Goal: Information Seeking & Learning: Learn about a topic

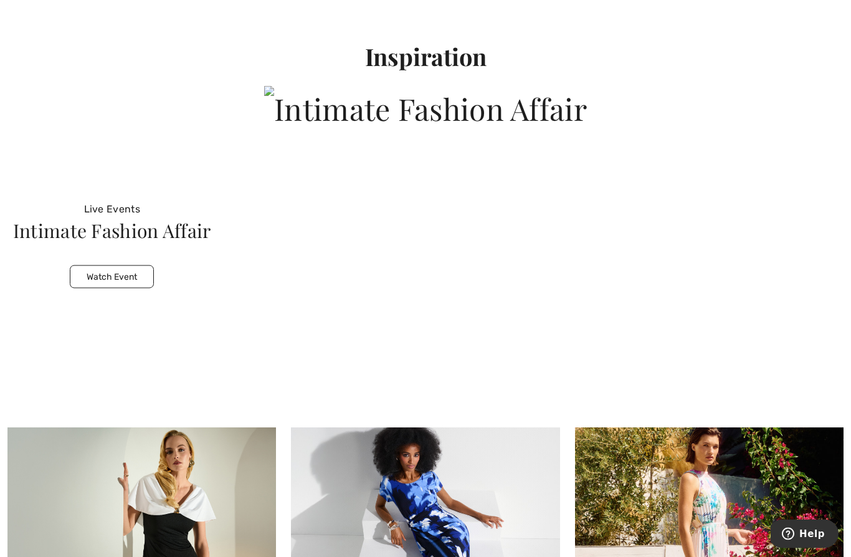
scroll to position [4478, 0]
click at [115, 265] on button "Watch Event" at bounding box center [112, 276] width 84 height 23
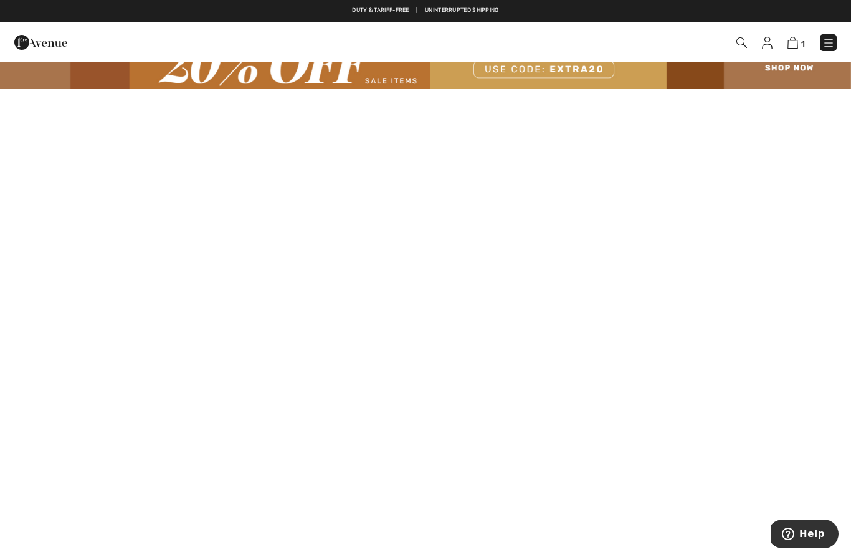
scroll to position [52, 0]
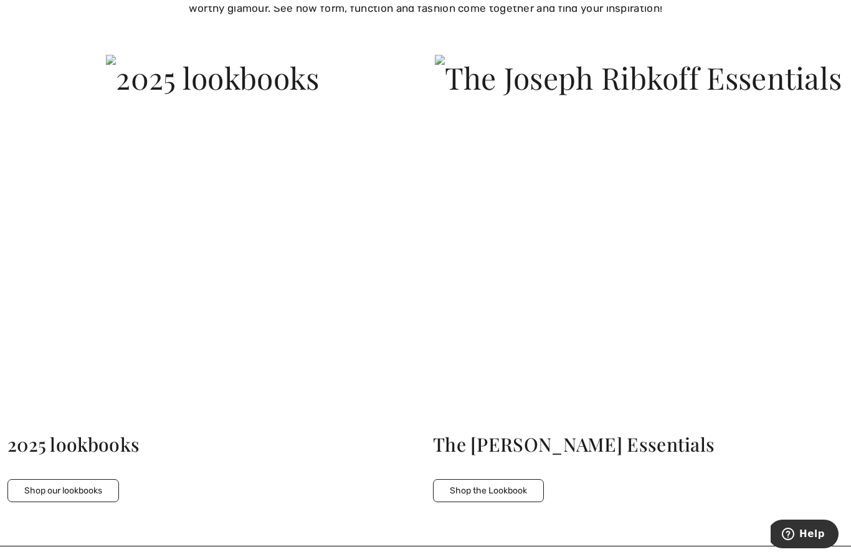
scroll to position [3935, 0]
click at [307, 99] on img at bounding box center [212, 76] width 213 height 45
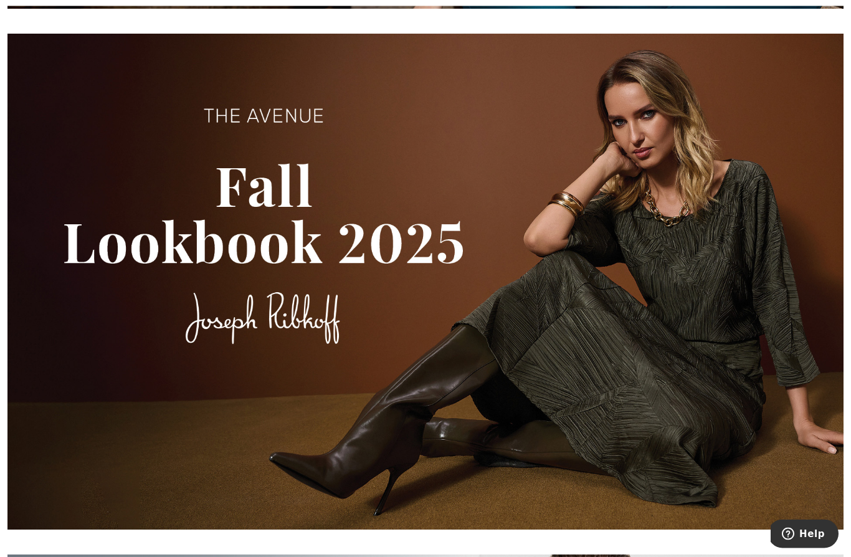
scroll to position [1282, 0]
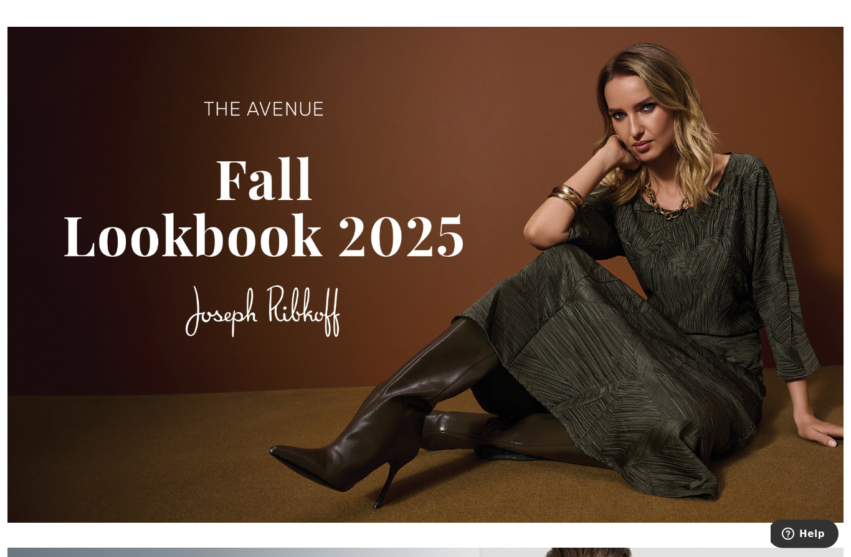
click at [766, 311] on img at bounding box center [425, 275] width 836 height 496
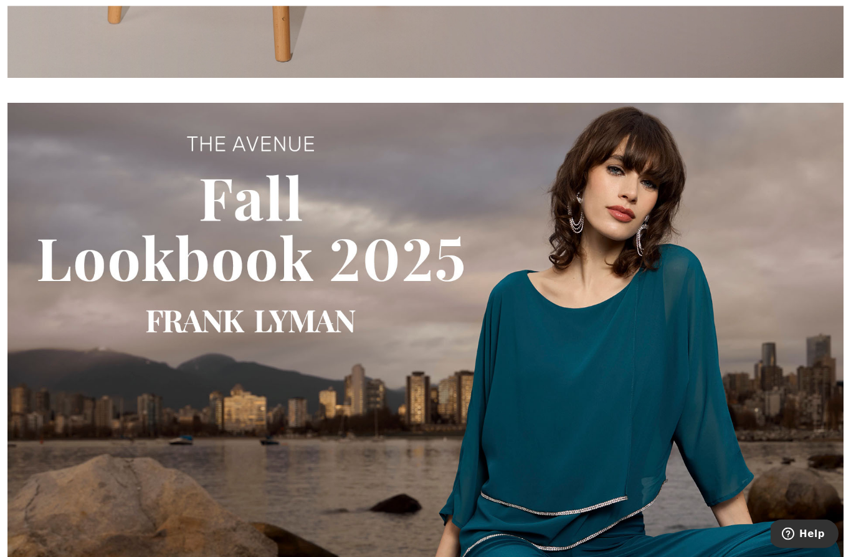
scroll to position [687, 0]
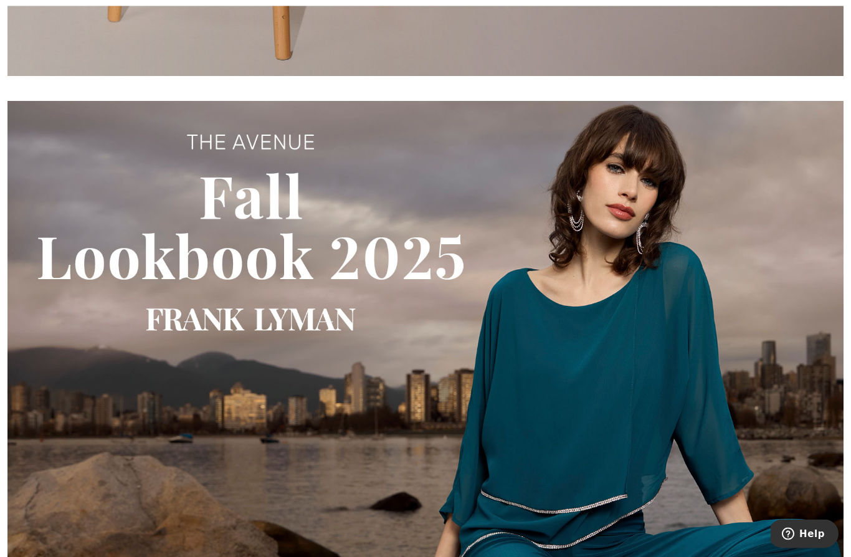
click at [656, 347] on img at bounding box center [425, 350] width 836 height 496
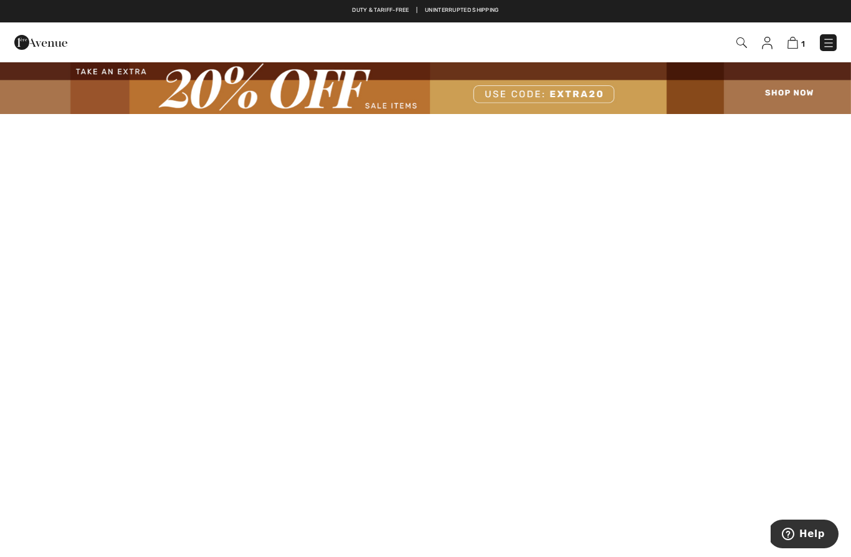
click at [824, 44] on img at bounding box center [828, 43] width 12 height 12
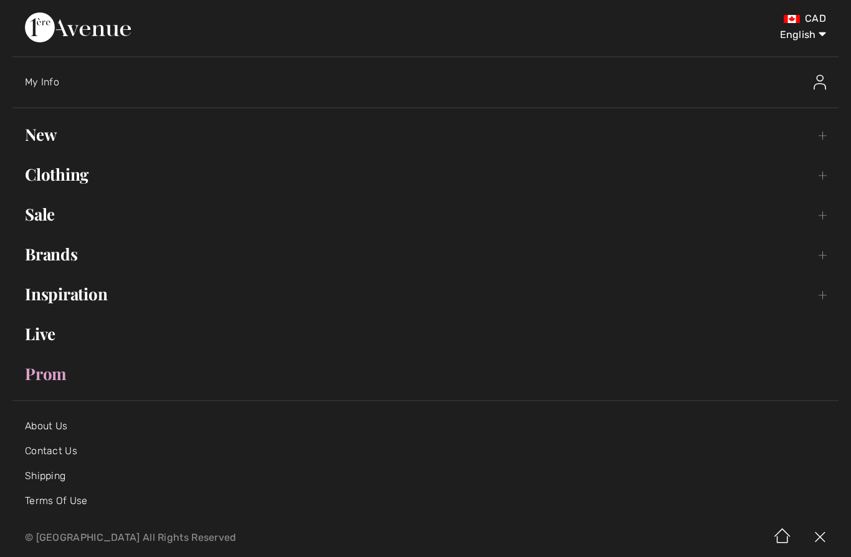
click at [95, 290] on link "Inspiration Toggle submenu" at bounding box center [425, 293] width 826 height 27
click at [88, 329] on link "Collections Open submenu" at bounding box center [426, 327] width 800 height 27
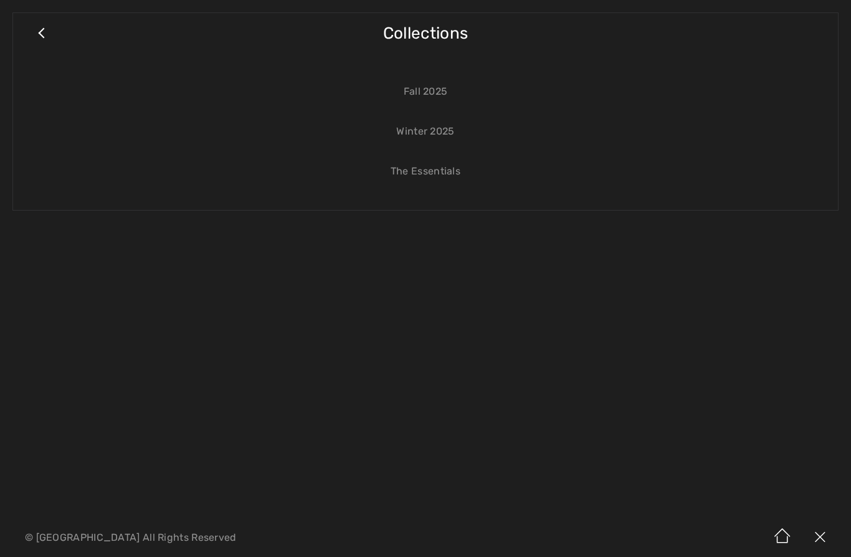
click at [448, 81] on link "Fall 2025" at bounding box center [426, 91] width 800 height 27
click at [432, 92] on link "Fall 2025" at bounding box center [426, 91] width 800 height 27
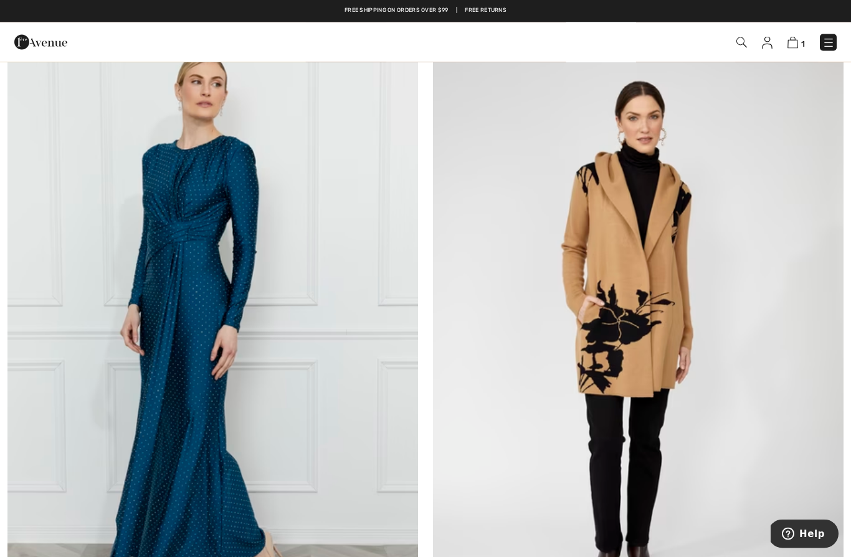
scroll to position [809, 0]
click at [275, 377] on img at bounding box center [212, 337] width 410 height 616
click at [270, 373] on img at bounding box center [212, 337] width 410 height 616
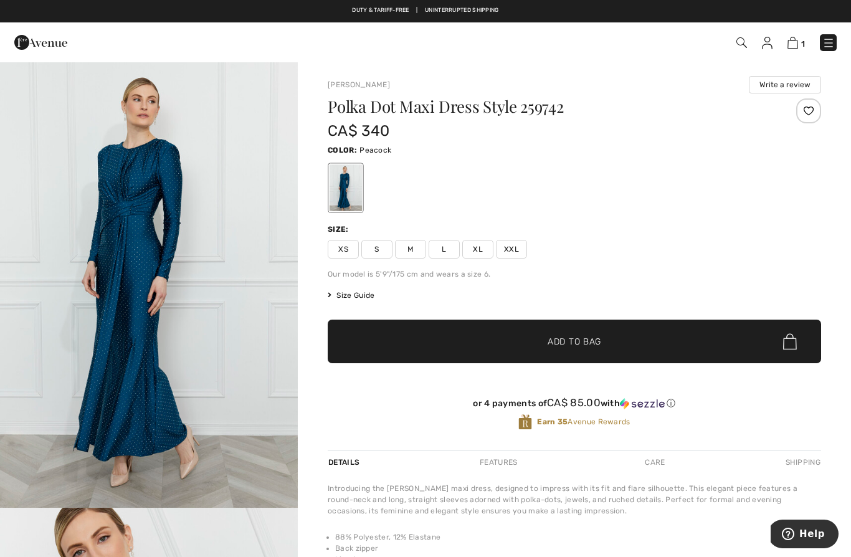
click at [227, 395] on img "1 / 4" at bounding box center [149, 284] width 298 height 447
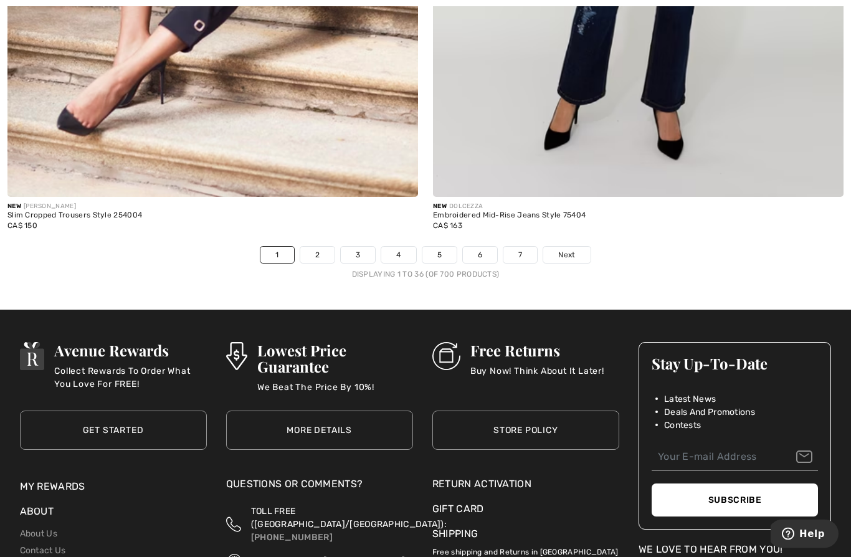
scroll to position [12183, 0]
click at [308, 247] on link "2" at bounding box center [317, 255] width 34 height 16
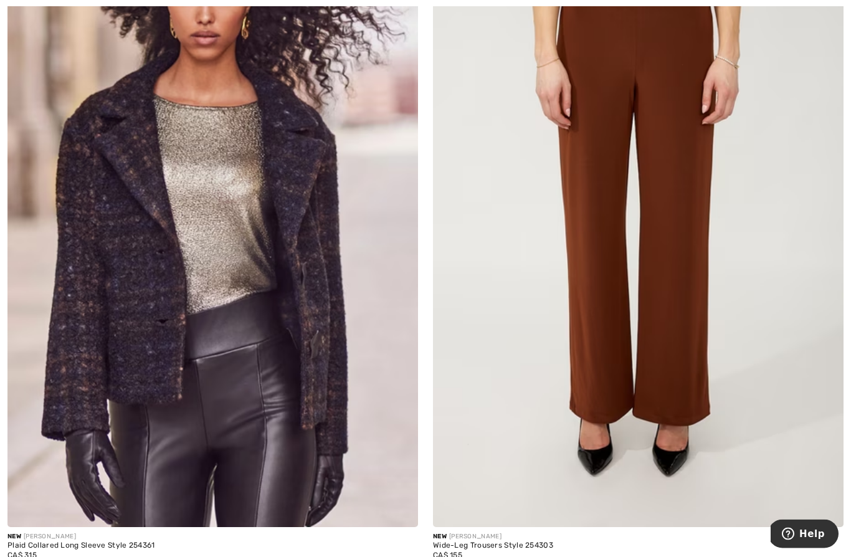
scroll to position [8536, 0]
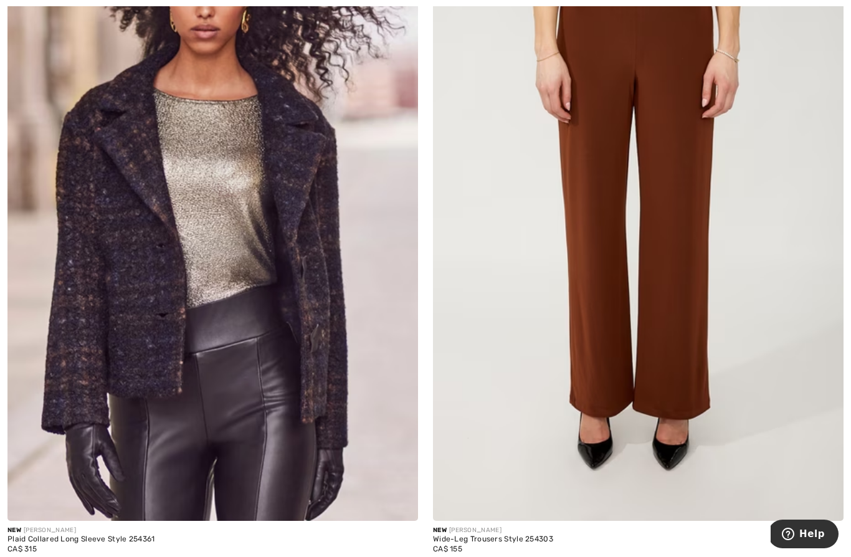
click at [251, 418] on img at bounding box center [212, 213] width 410 height 616
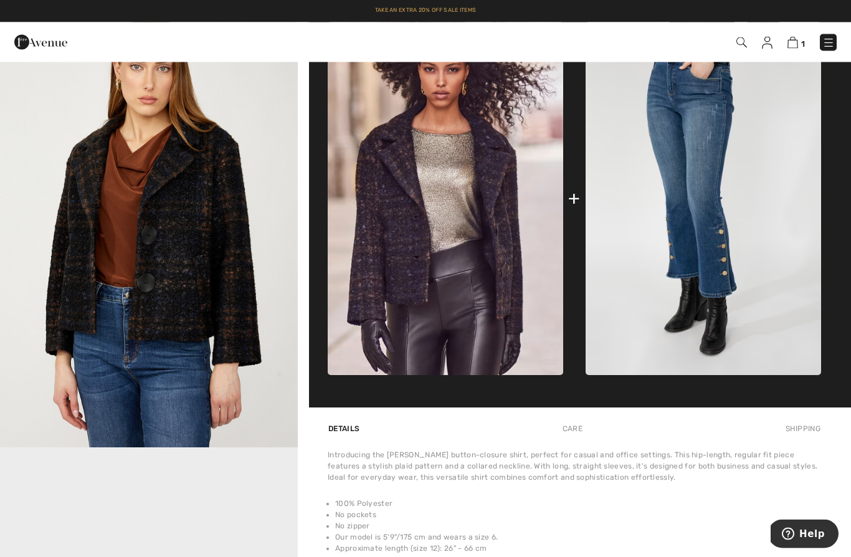
scroll to position [432, 0]
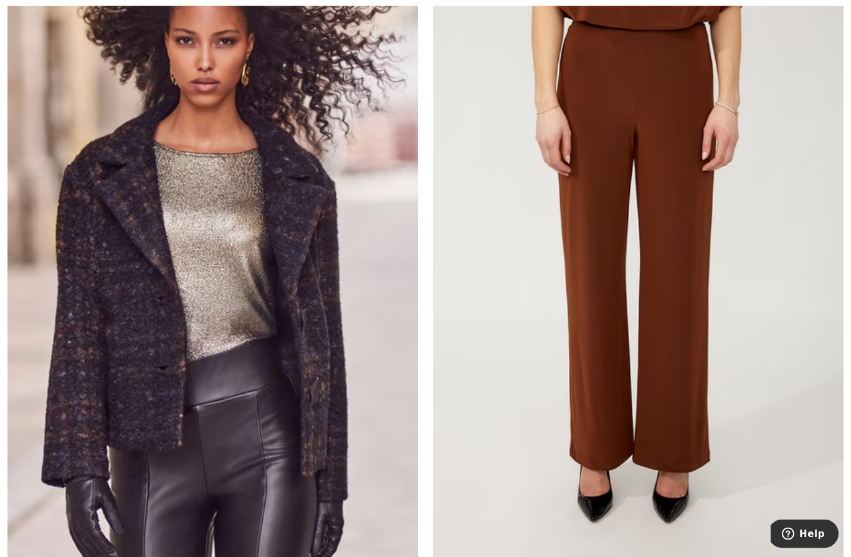
scroll to position [8546, 0]
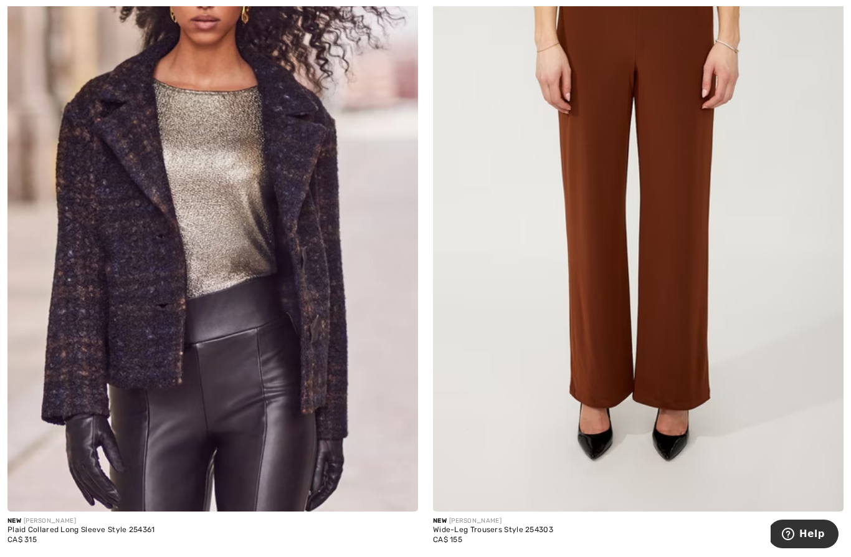
click at [701, 257] on img at bounding box center [638, 203] width 410 height 616
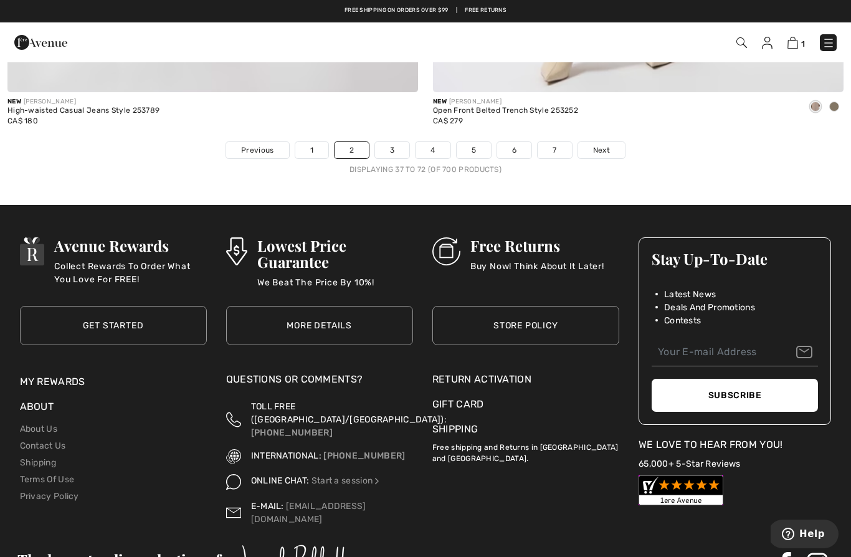
scroll to position [12286, 0]
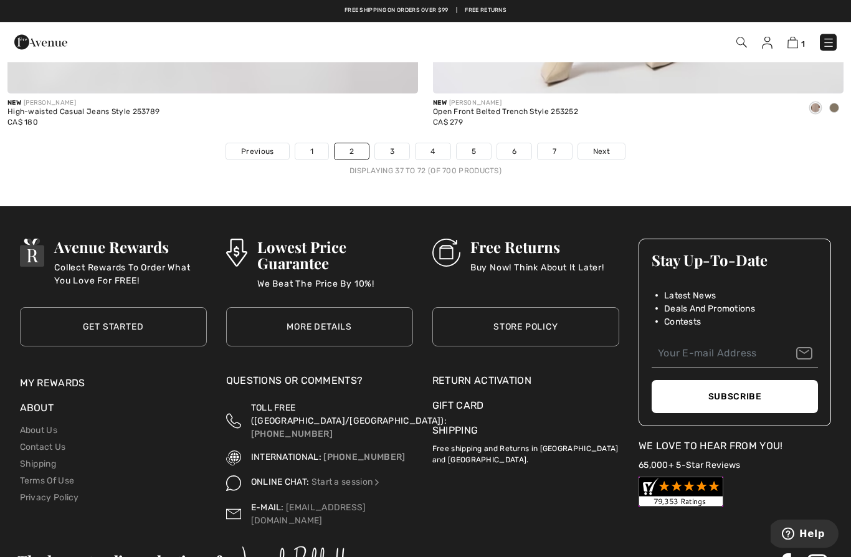
click at [605, 146] on span "Next" at bounding box center [601, 151] width 17 height 11
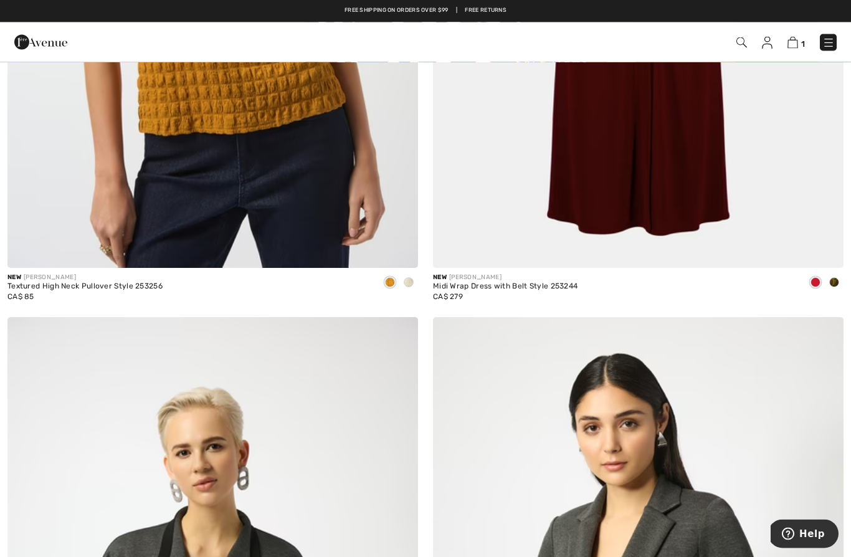
scroll to position [11446, 0]
